Goal: Transaction & Acquisition: Purchase product/service

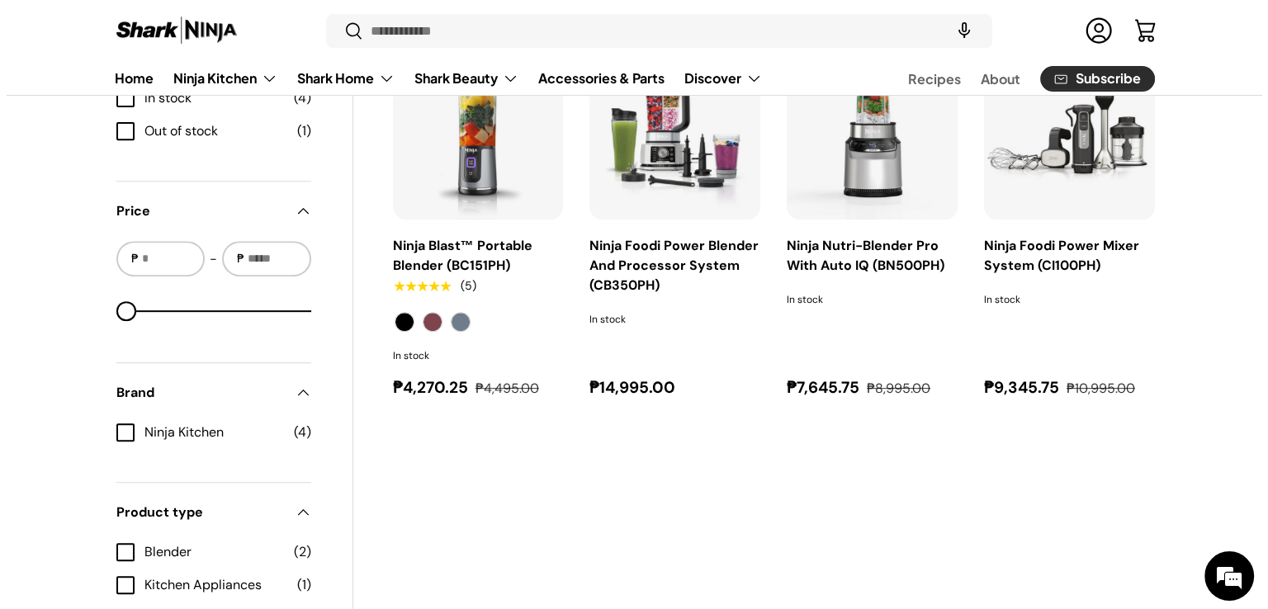
scroll to position [495, 0]
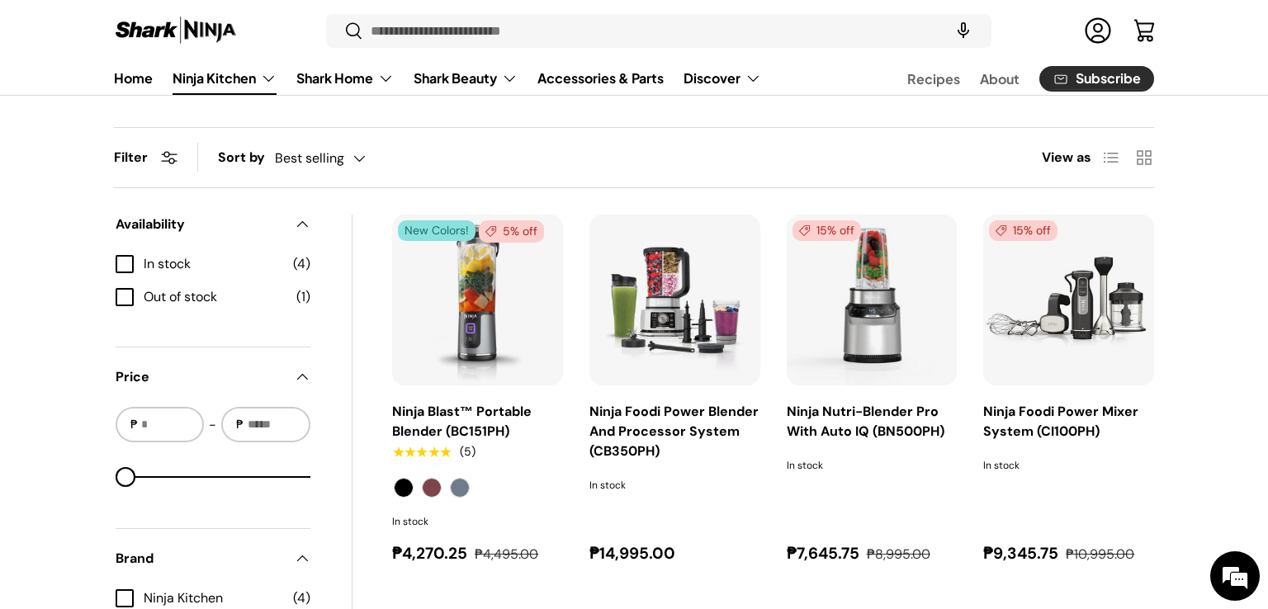
click at [258, 74] on link "Ninja Kitchen" at bounding box center [225, 78] width 104 height 33
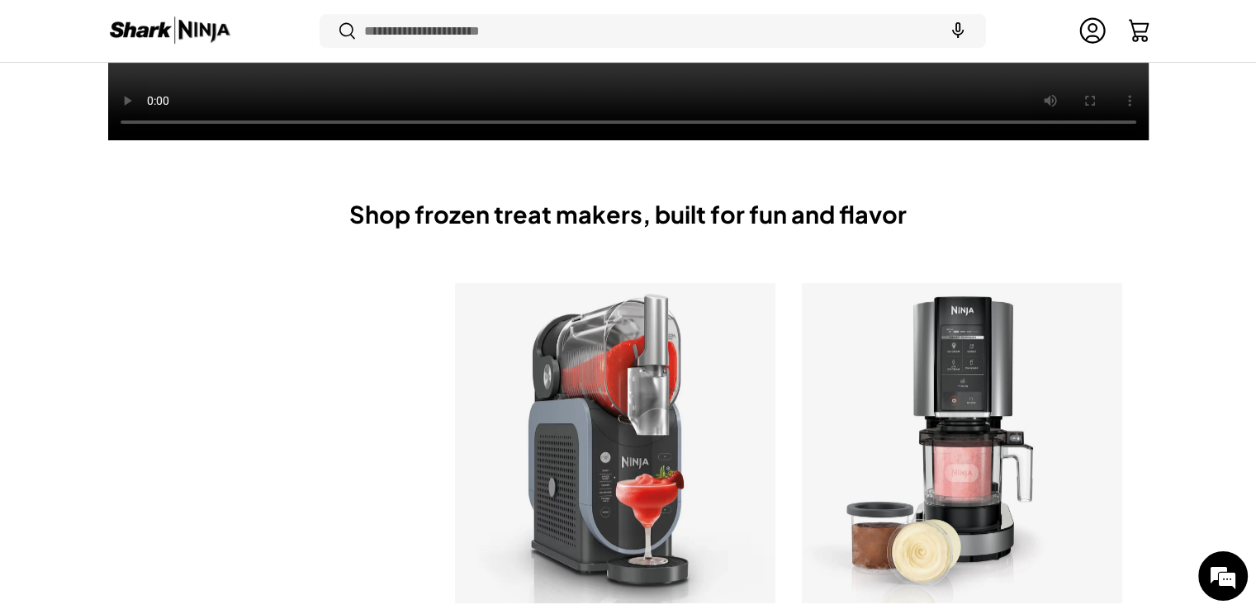
scroll to position [987, 0]
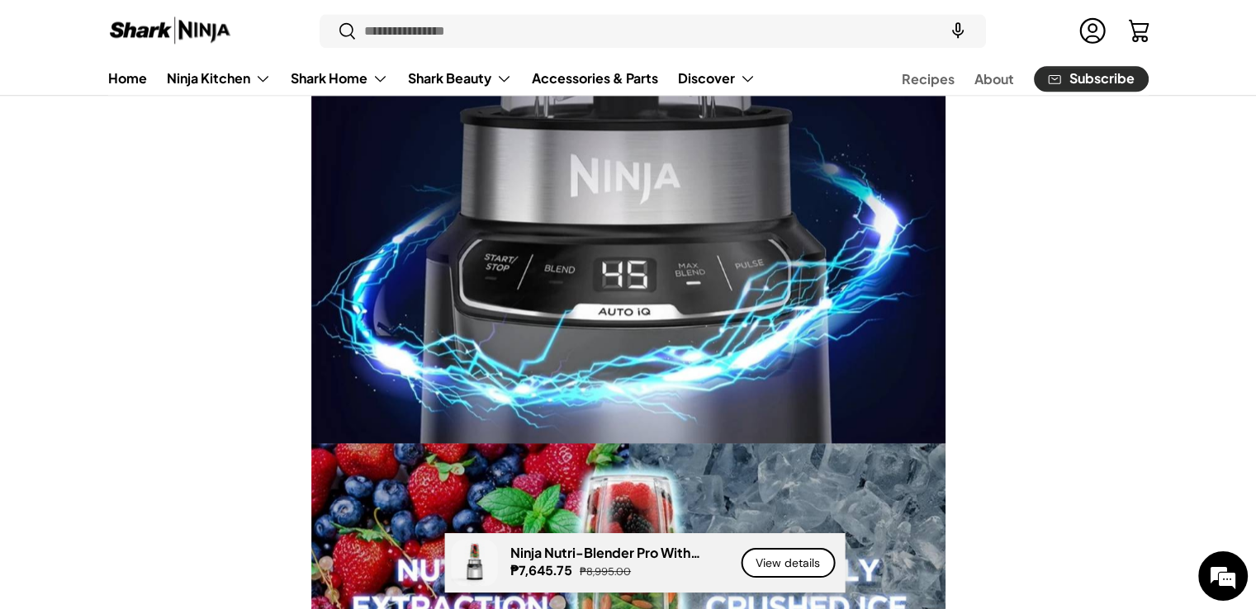
scroll to position [1651, 0]
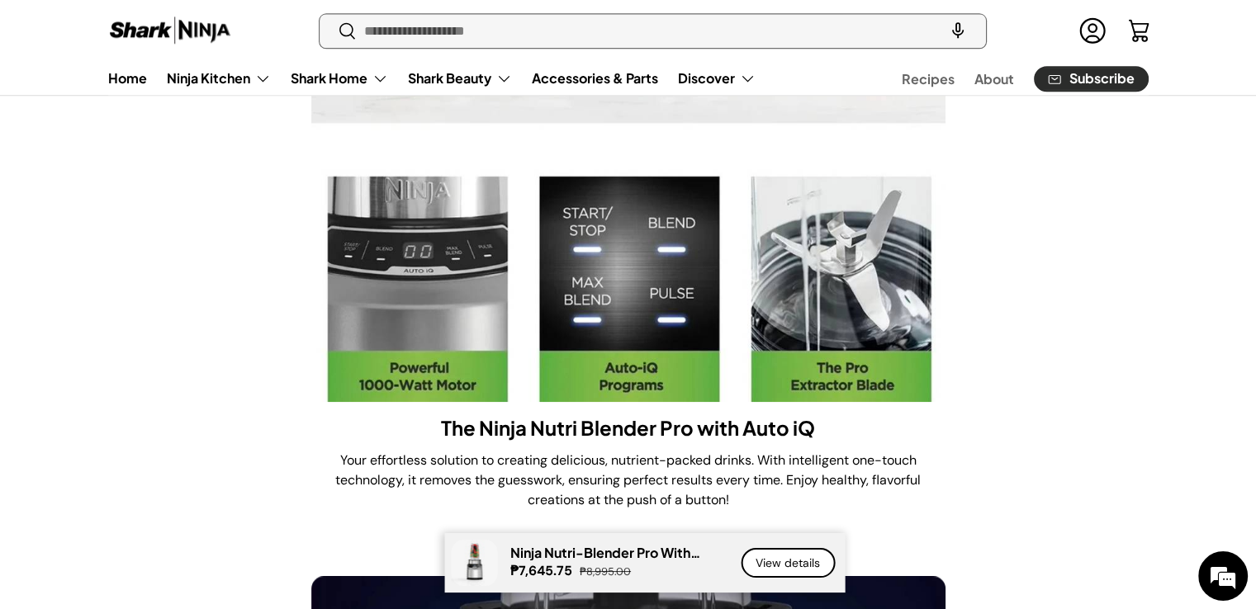
click at [405, 33] on input "Search" at bounding box center [652, 31] width 665 height 34
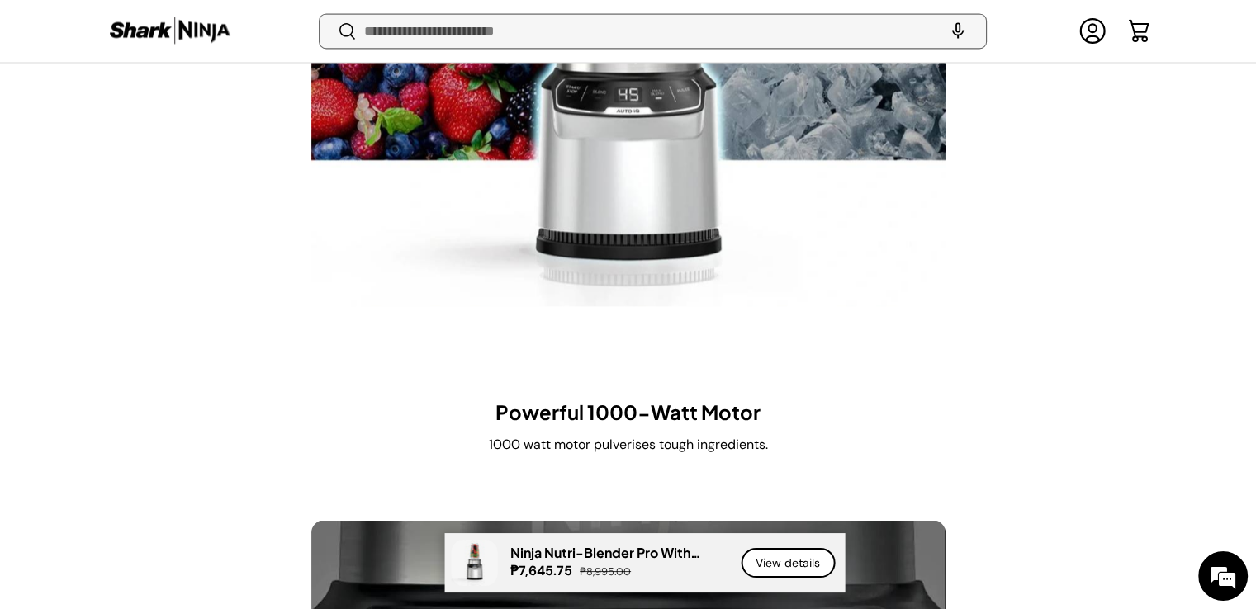
scroll to position [3052, 0]
